Goal: Task Accomplishment & Management: Manage account settings

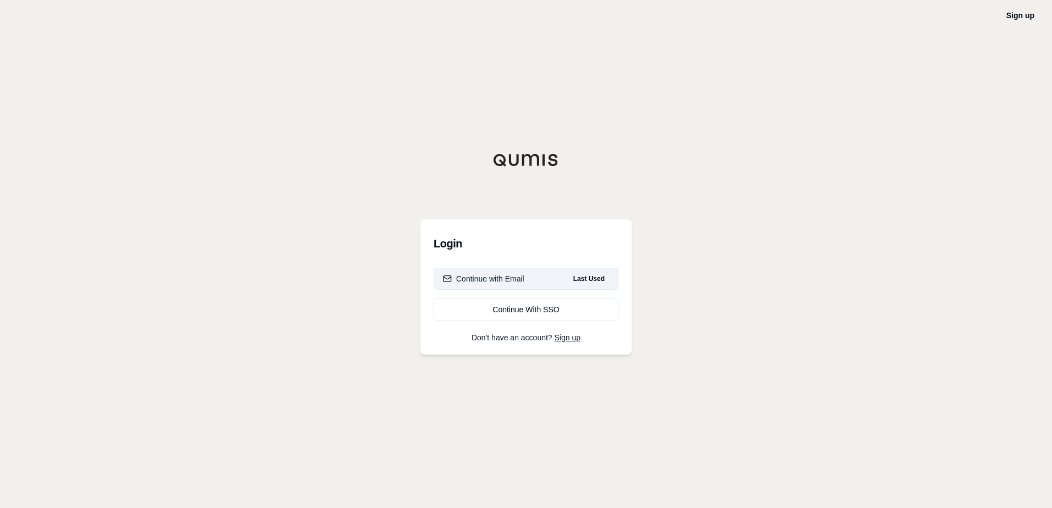
click at [539, 284] on button "Continue with Email Last Used" at bounding box center [526, 279] width 185 height 22
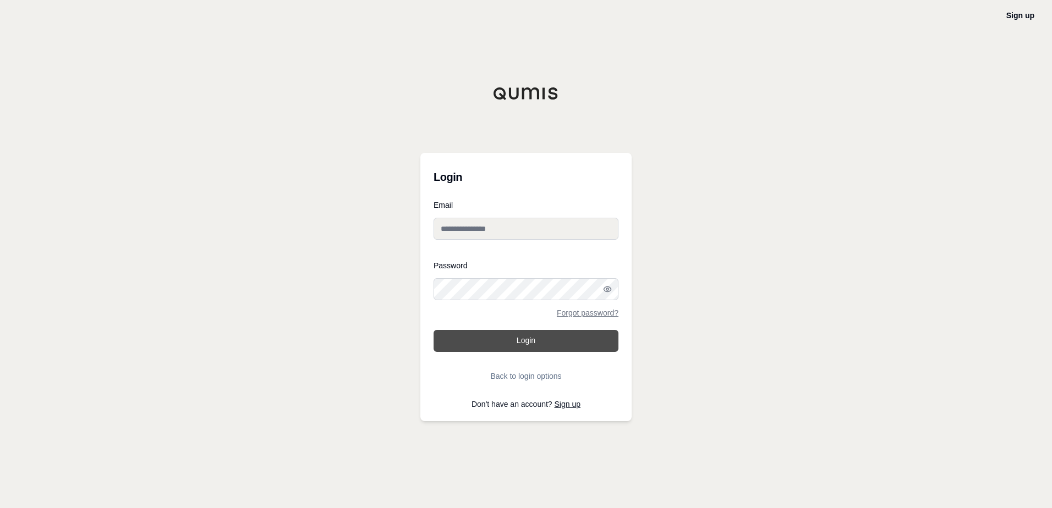
type input "**********"
click at [519, 345] on button "Login" at bounding box center [526, 341] width 185 height 22
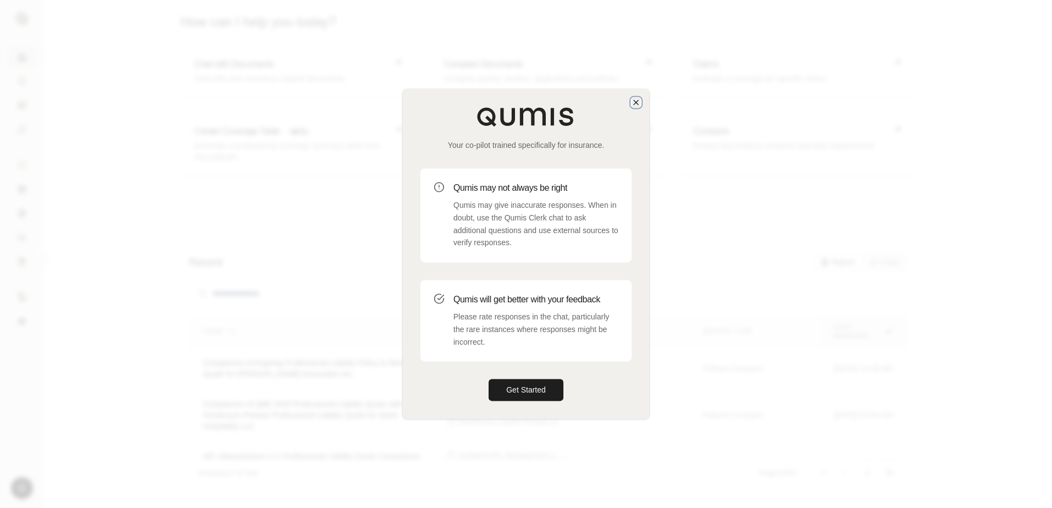
click at [632, 104] on icon "button" at bounding box center [636, 102] width 9 height 9
